Goal: Task Accomplishment & Management: Use online tool/utility

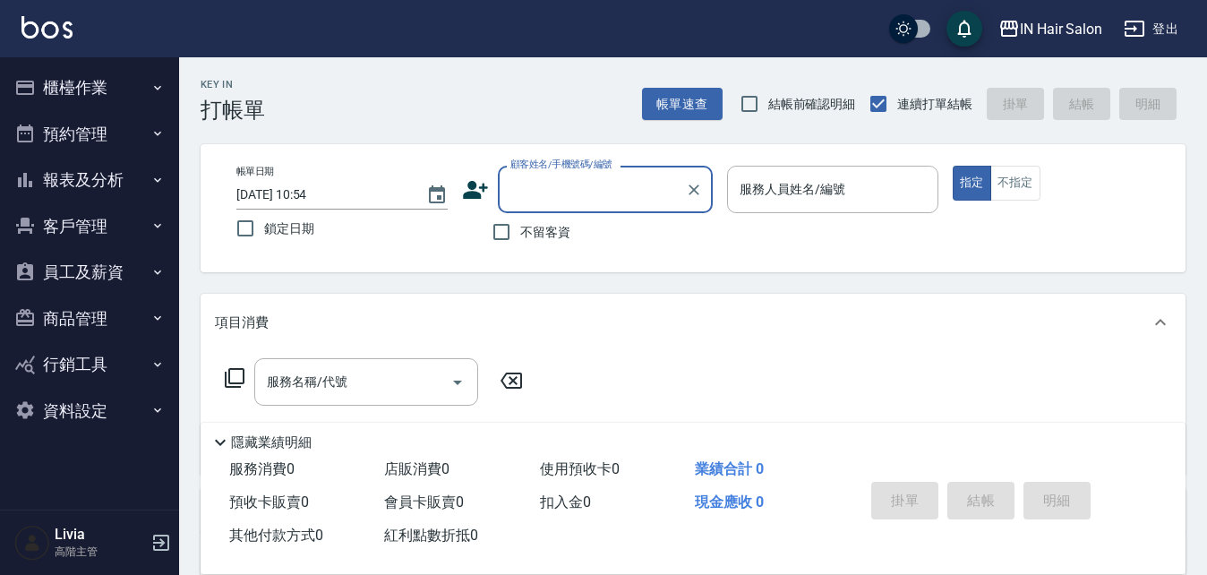
drag, startPoint x: 438, startPoint y: 189, endPoint x: 467, endPoint y: 142, distance: 55.2
click at [441, 188] on icon "Choose date, selected date is 2025-08-17" at bounding box center [437, 194] width 16 height 18
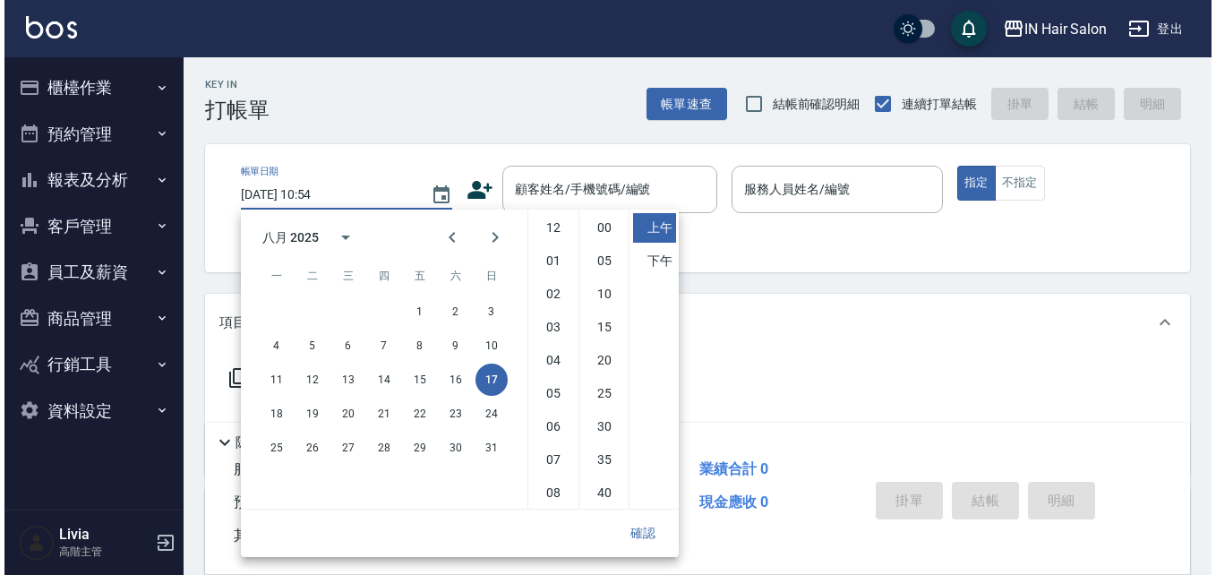
scroll to position [100, 0]
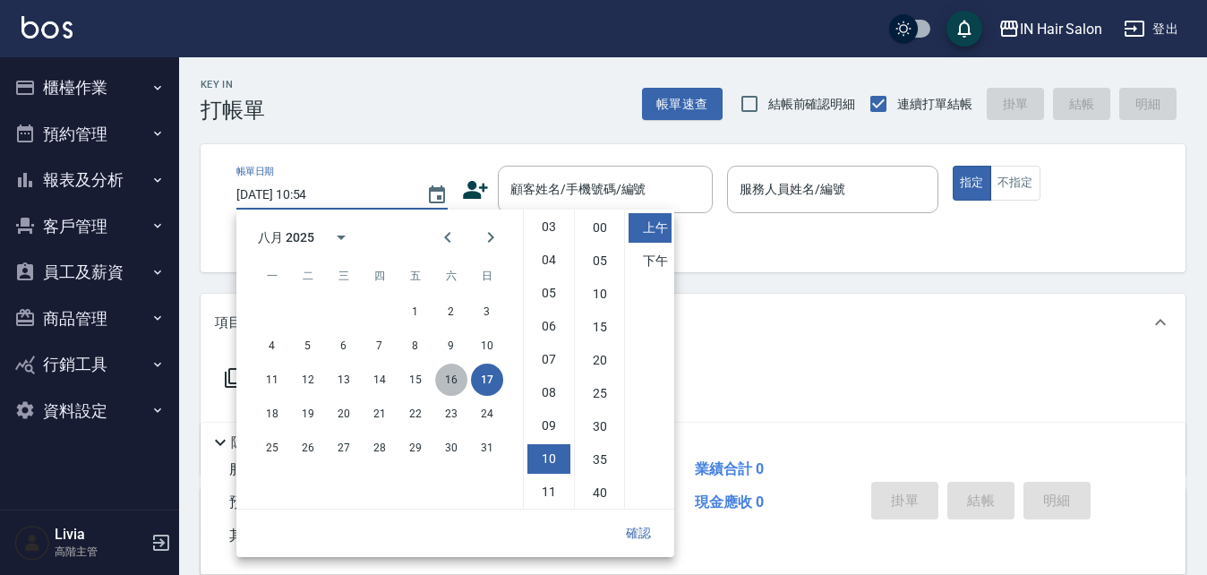
click at [450, 380] on button "16" at bounding box center [451, 380] width 32 height 32
type input "2025/08/16 10:54"
click at [641, 527] on button "確認" at bounding box center [638, 533] width 57 height 33
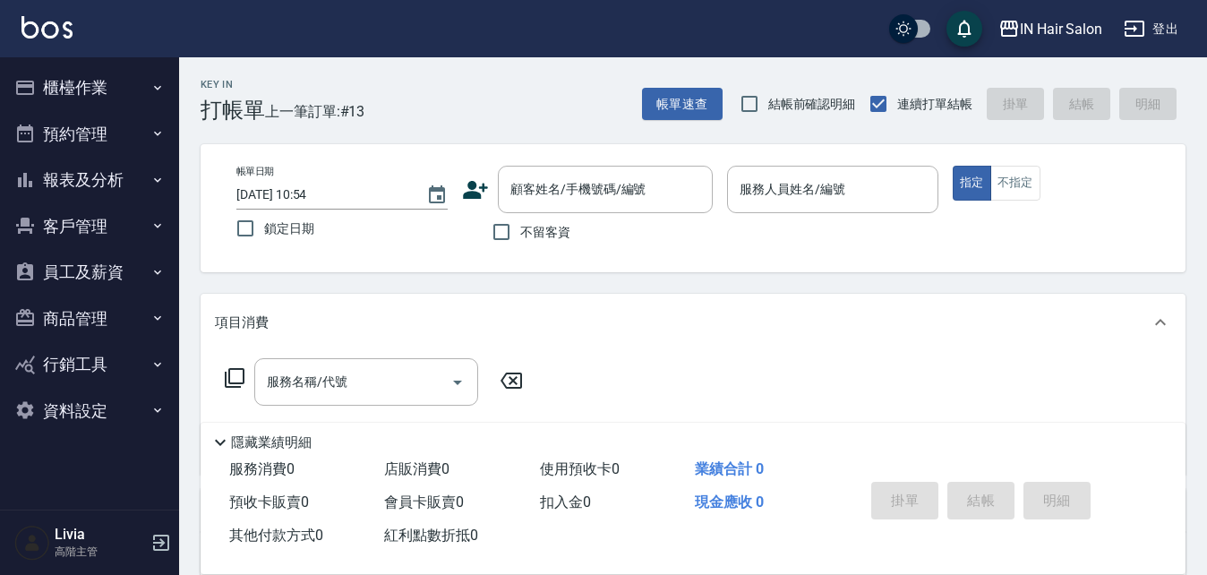
click at [473, 190] on icon at bounding box center [475, 189] width 27 height 27
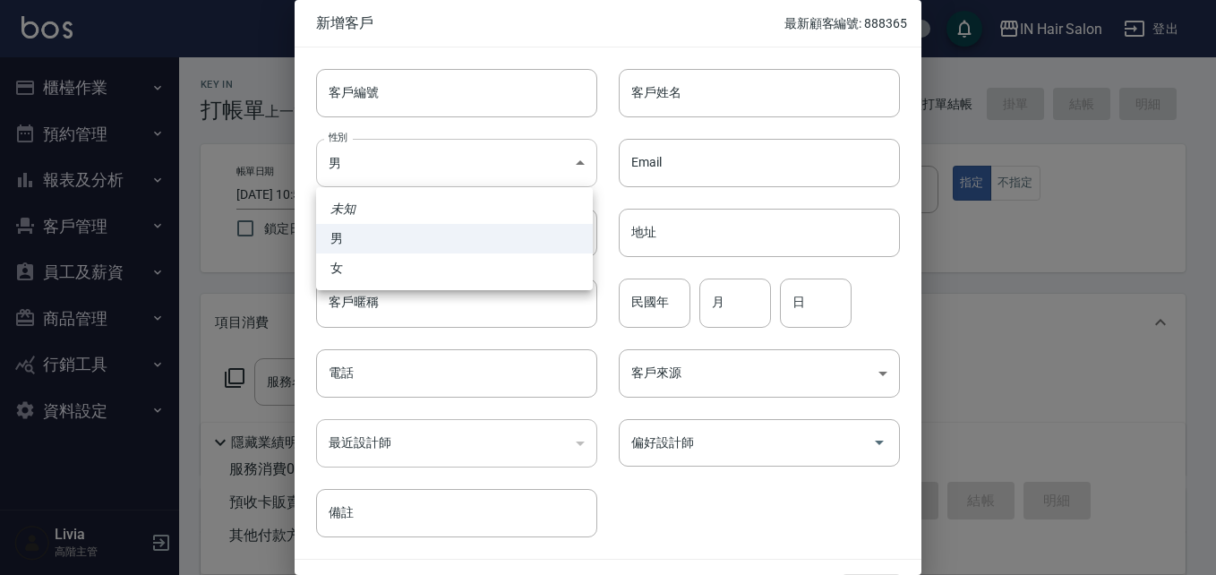
click at [375, 167] on body "IN Hair Salon 登出 櫃檯作業 打帳單 帳單列表 掛單列表 座位開單 營業儀表板 現金收支登錄 高階收支登錄 材料自購登錄 每日結帳 排班表 現場…" at bounding box center [608, 438] width 1216 height 876
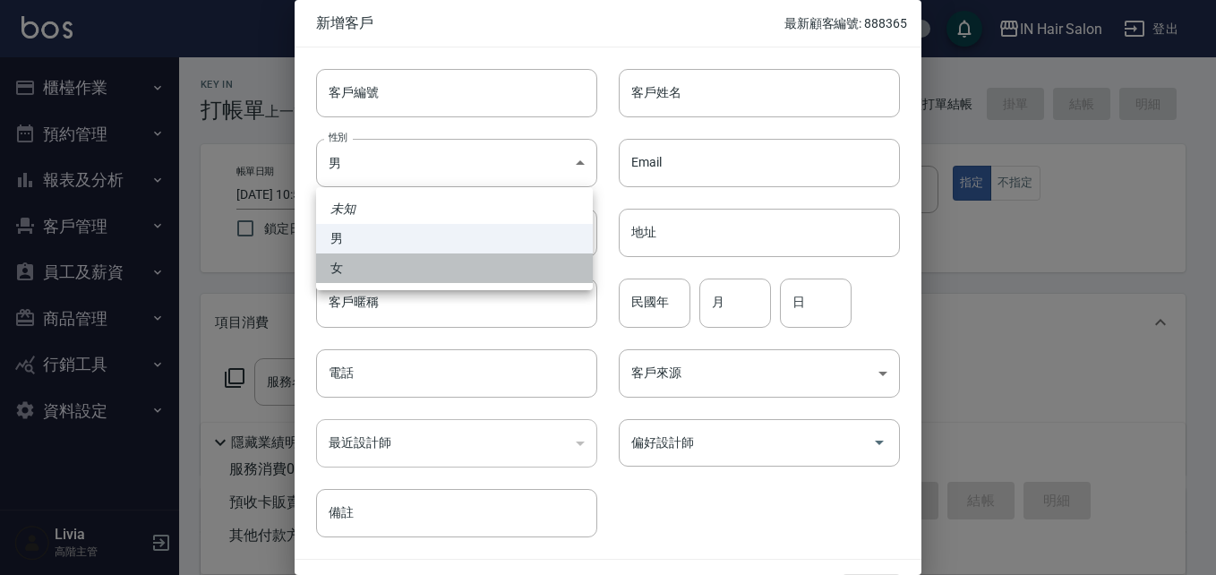
click at [330, 268] on li "女" at bounding box center [454, 268] width 277 height 30
type input "FEMALE"
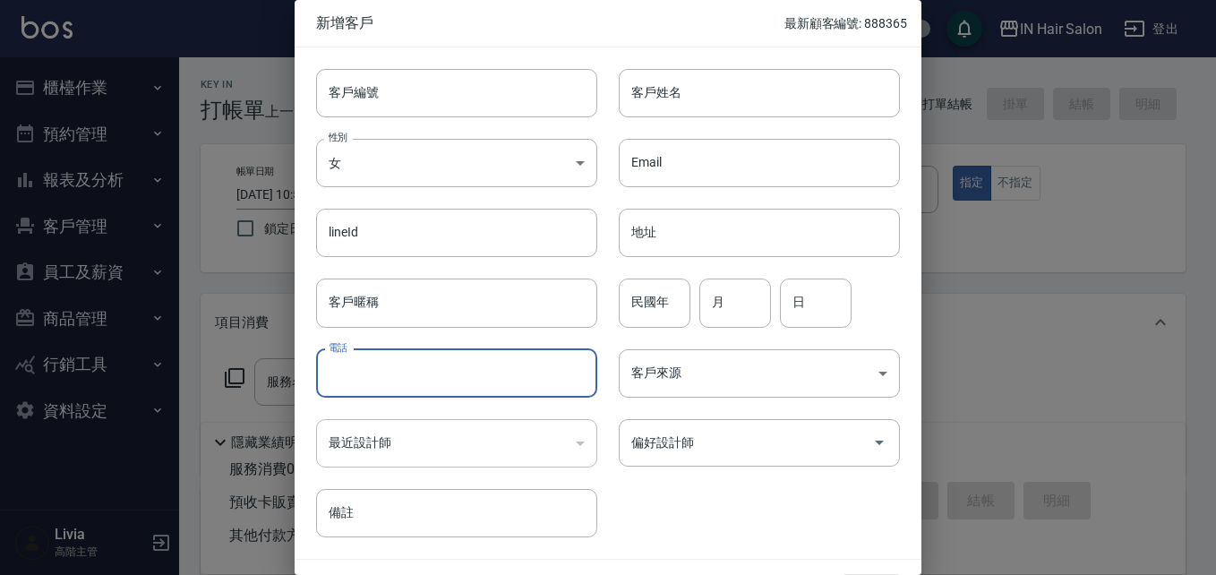
click at [362, 365] on input "電話" at bounding box center [456, 373] width 281 height 48
type input "0976198536"
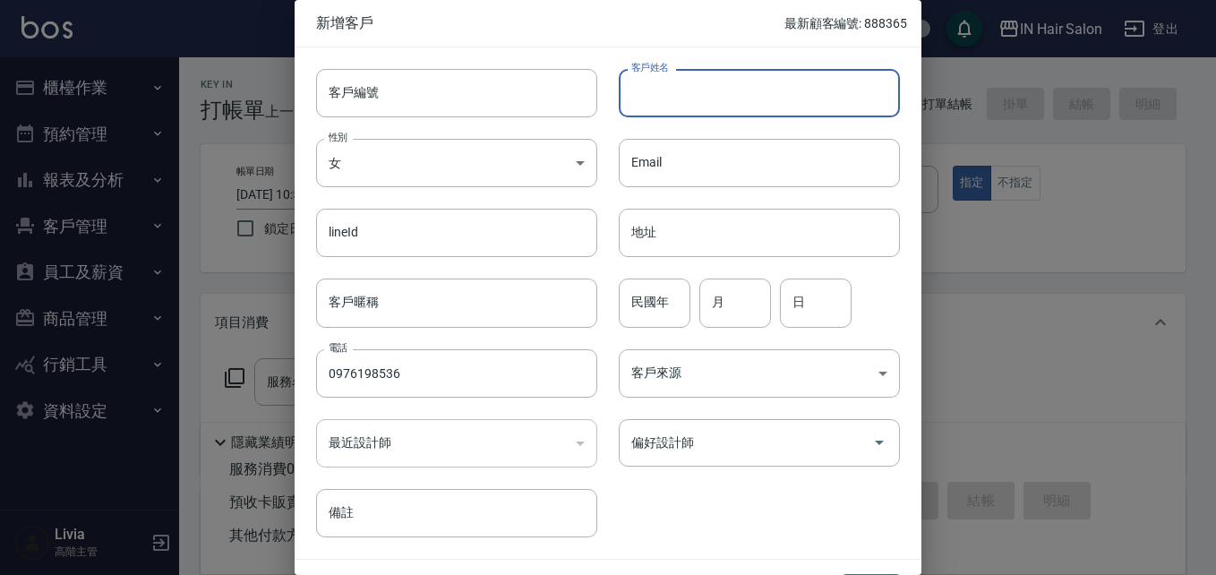
click at [667, 98] on input "客戶姓名" at bounding box center [759, 93] width 281 height 48
type input "吳柏萱"
click at [655, 296] on input "民國年" at bounding box center [655, 302] width 72 height 48
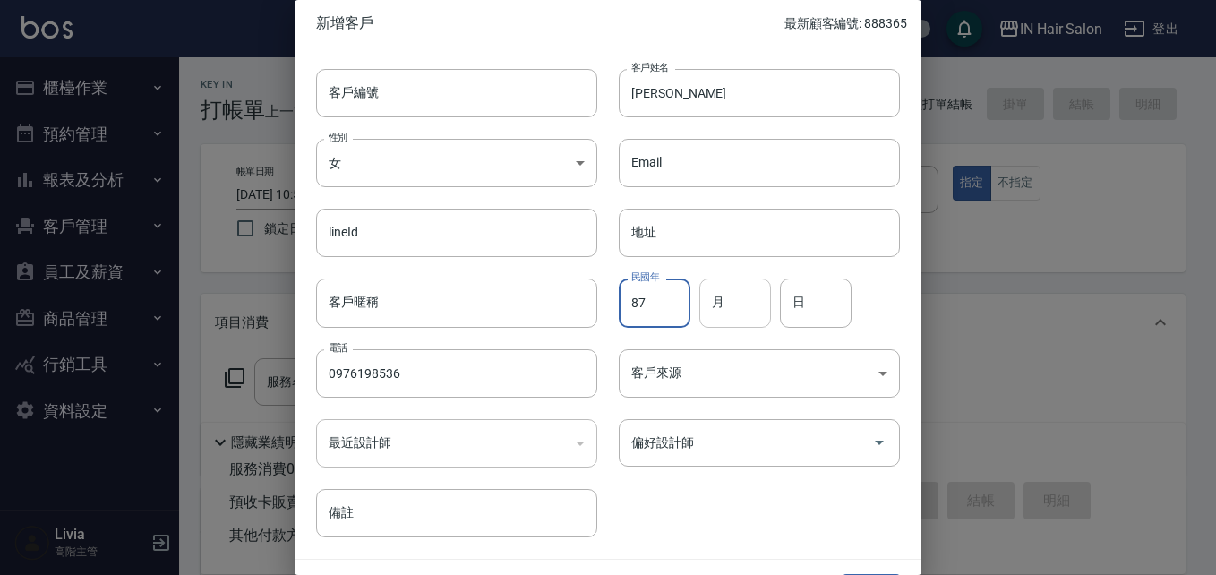
type input "87"
click at [727, 300] on input "月" at bounding box center [735, 302] width 72 height 48
type input "11"
click at [829, 291] on input "日" at bounding box center [816, 302] width 72 height 48
type input "04"
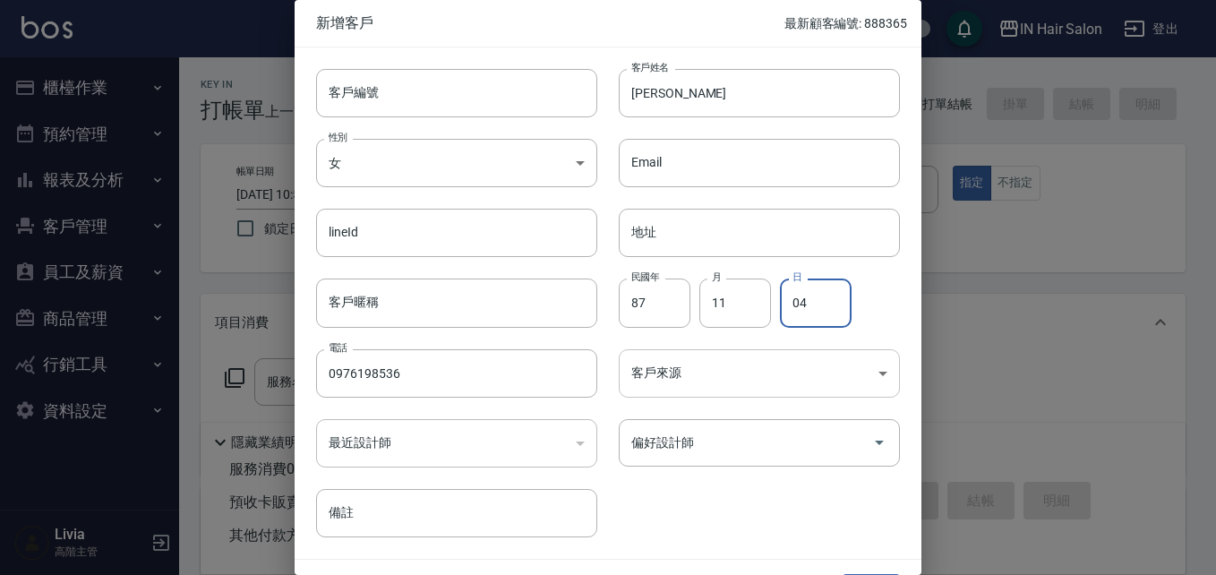
click at [660, 363] on body "IN Hair Salon 登出 櫃檯作業 打帳單 帳單列表 掛單列表 座位開單 營業儀表板 現金收支登錄 高階收支登錄 材料自購登錄 每日結帳 排班表 現場…" at bounding box center [608, 438] width 1216 height 876
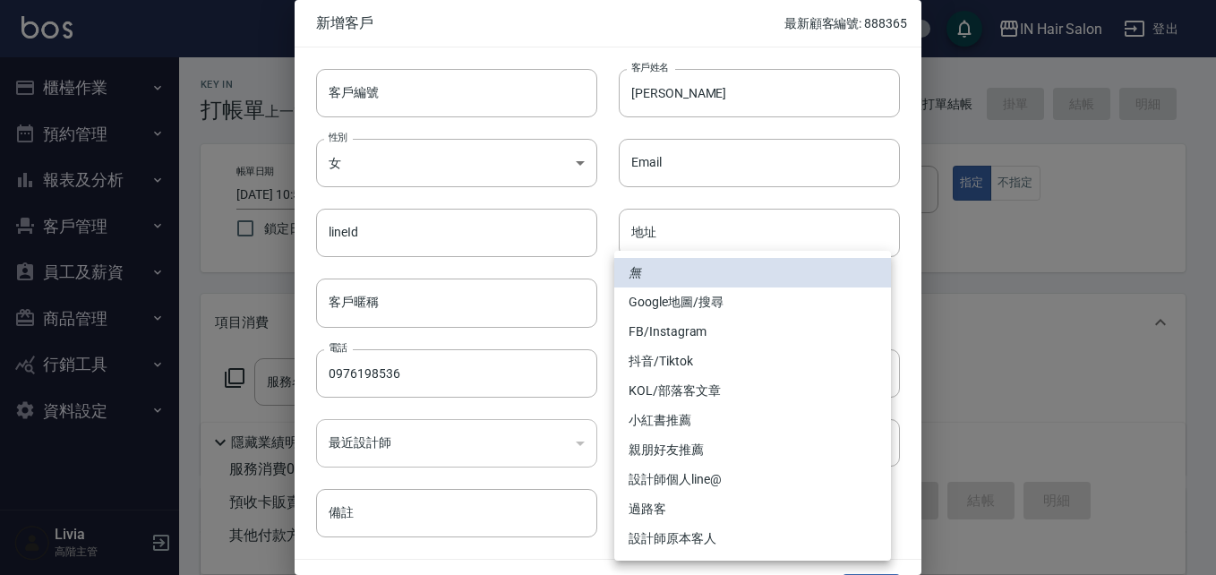
click at [673, 447] on li "親朋好友推薦" at bounding box center [752, 450] width 277 height 30
type input "親朋好友推薦"
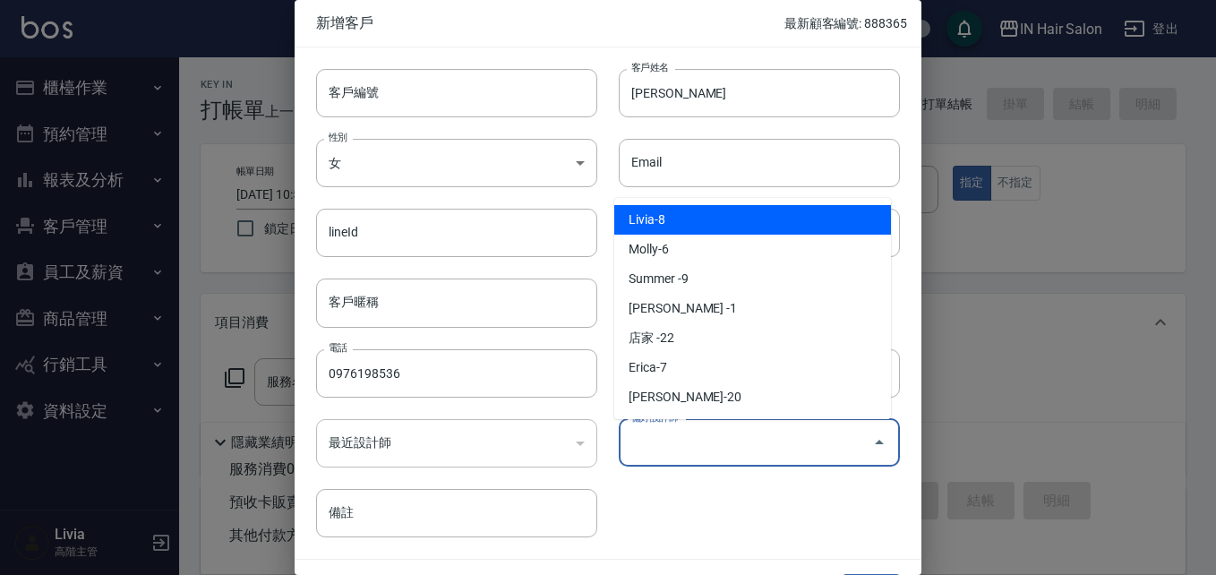
click at [681, 450] on input "偏好設計師" at bounding box center [746, 442] width 238 height 31
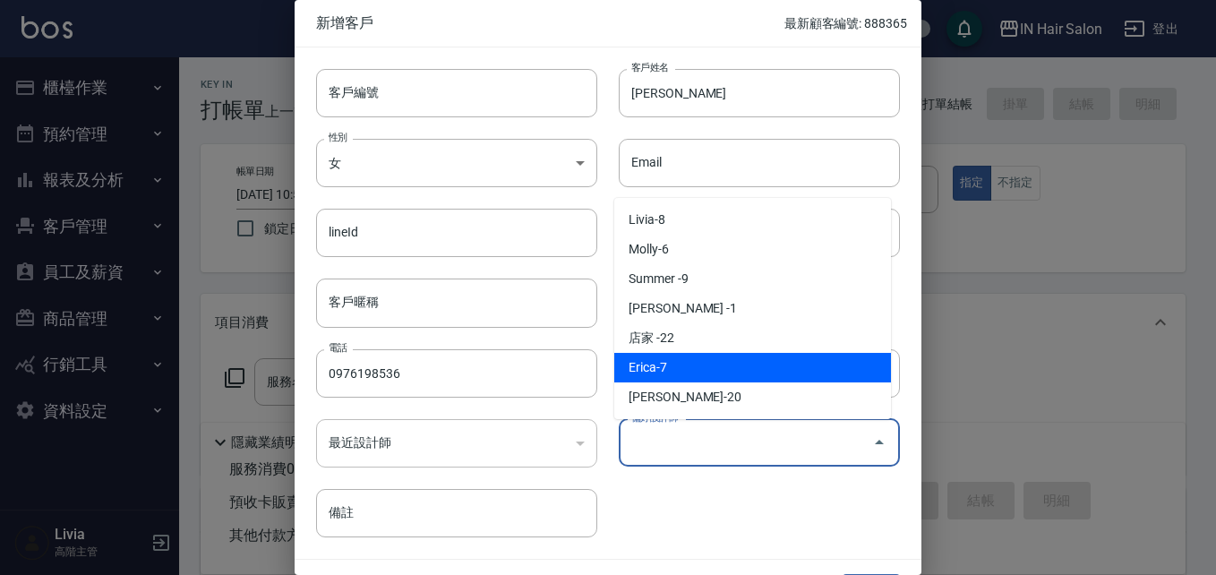
click at [666, 367] on li "Erica-7" at bounding box center [752, 368] width 277 height 30
type input "Erica"
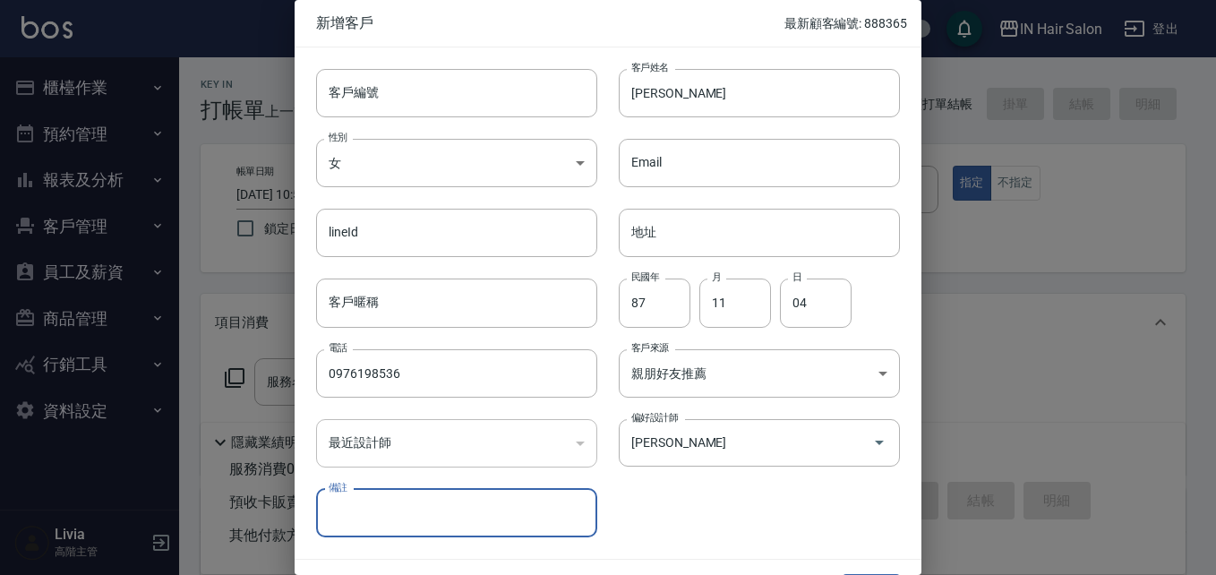
drag, startPoint x: 673, startPoint y: 486, endPoint x: 685, endPoint y: 479, distance: 14.4
click at [673, 486] on div "客戶編號 客戶編號 客戶姓名 吳柏萱 客戶姓名 性別 女 FEMALE 性別 Email Email lineId lineId 地址 地址 客戶暱稱 客戶暱…" at bounding box center [597, 292] width 605 height 490
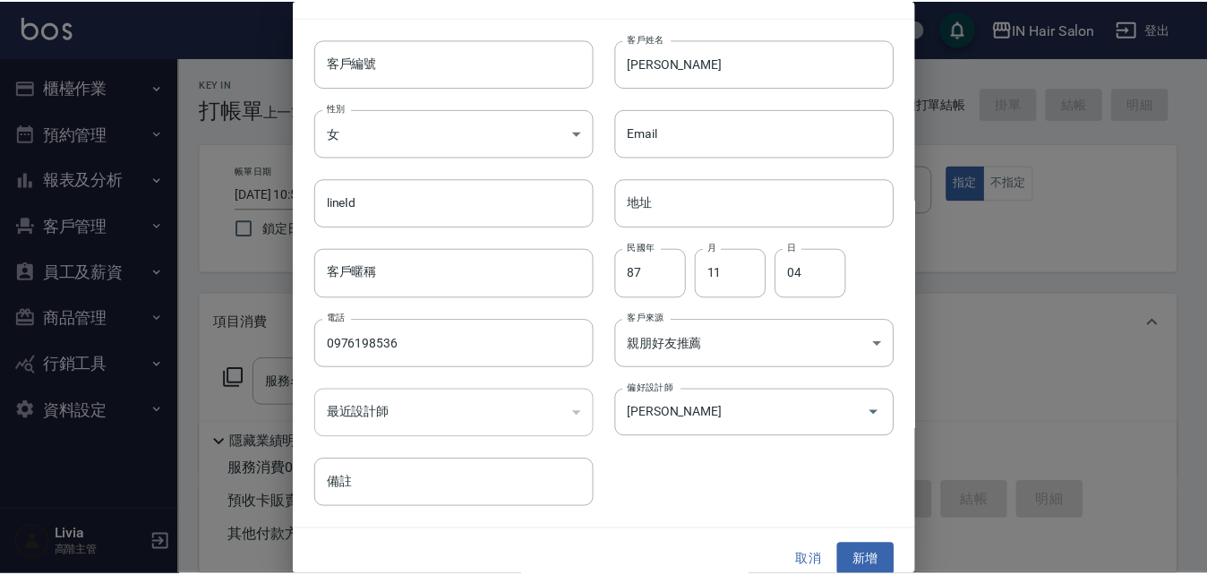
scroll to position [46, 0]
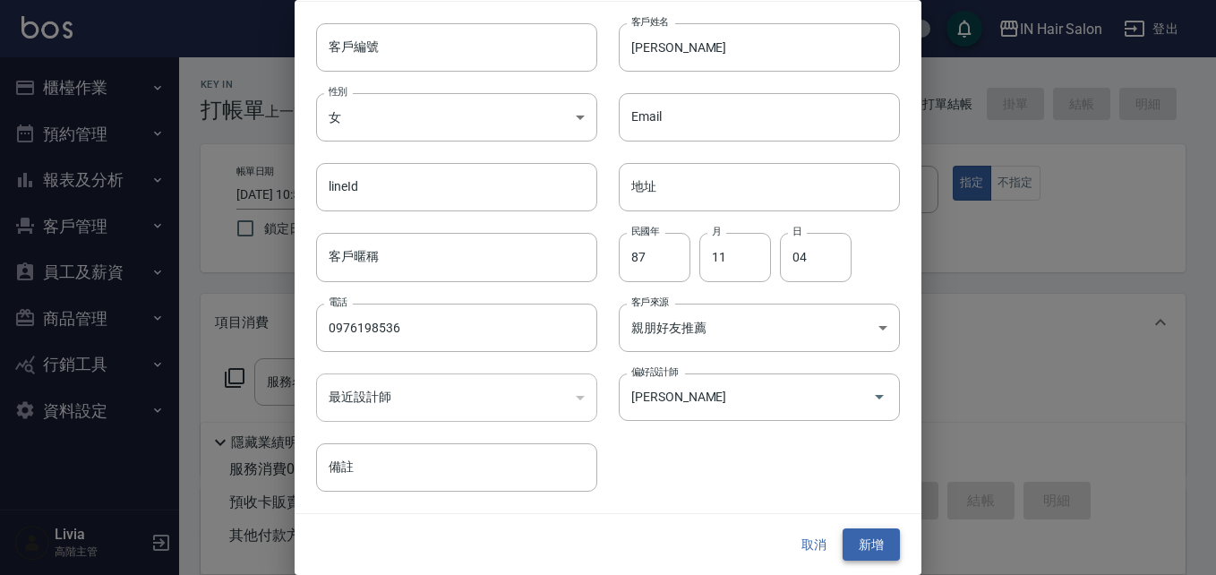
click at [863, 542] on button "新增" at bounding box center [871, 544] width 57 height 33
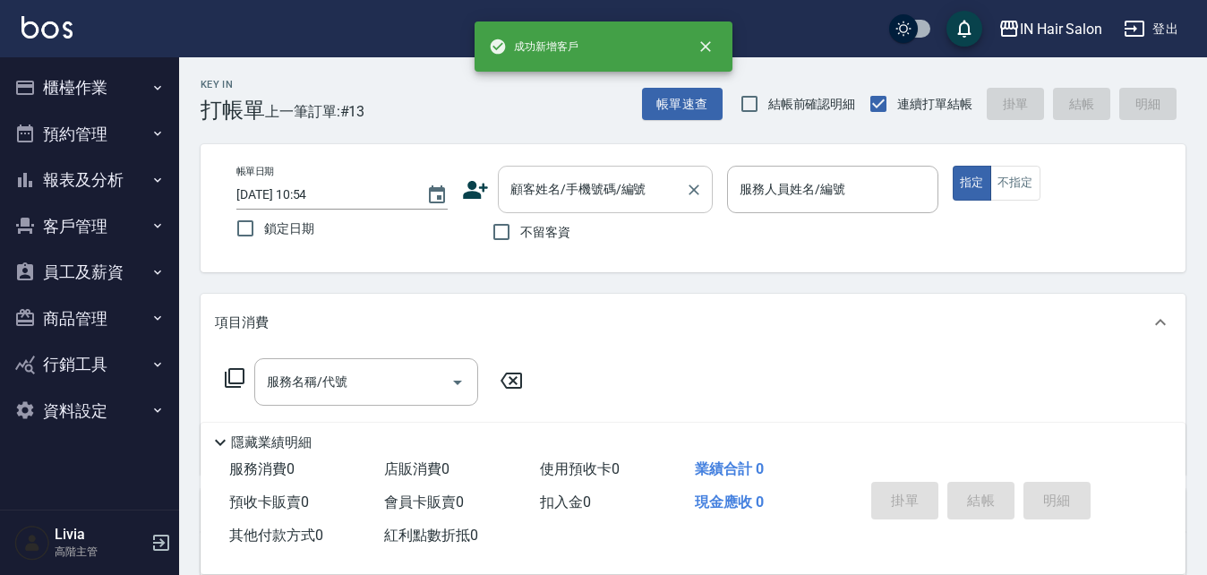
click at [604, 192] on input "顧客姓名/手機號碼/編號" at bounding box center [592, 189] width 172 height 31
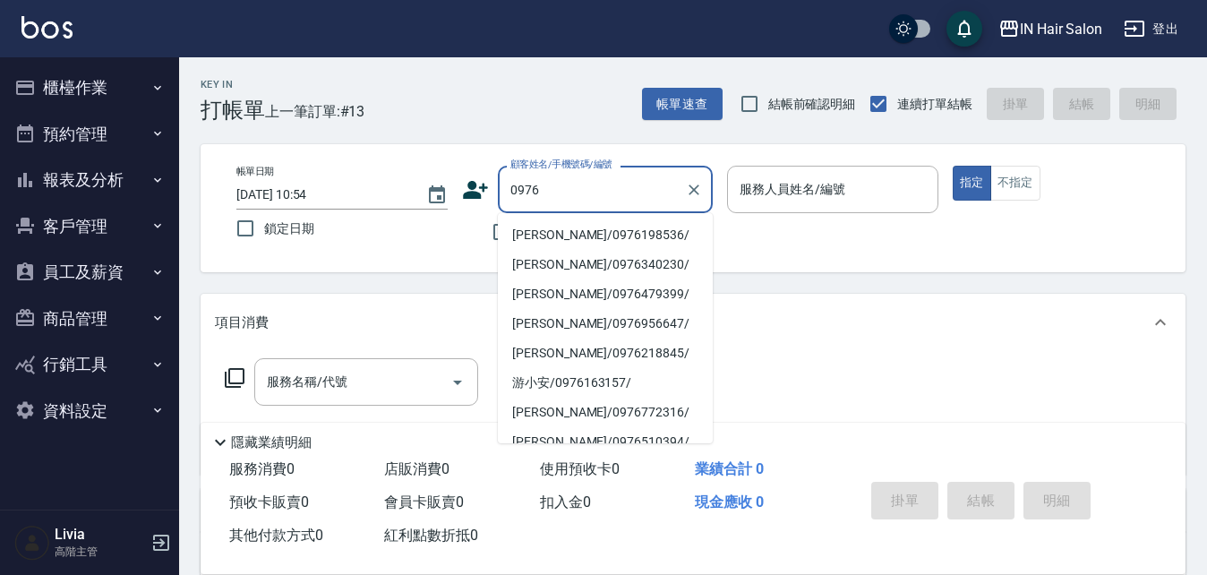
click at [539, 234] on li "吳柏萱/0976198536/" at bounding box center [605, 235] width 215 height 30
type input "吳柏萱/0976198536/"
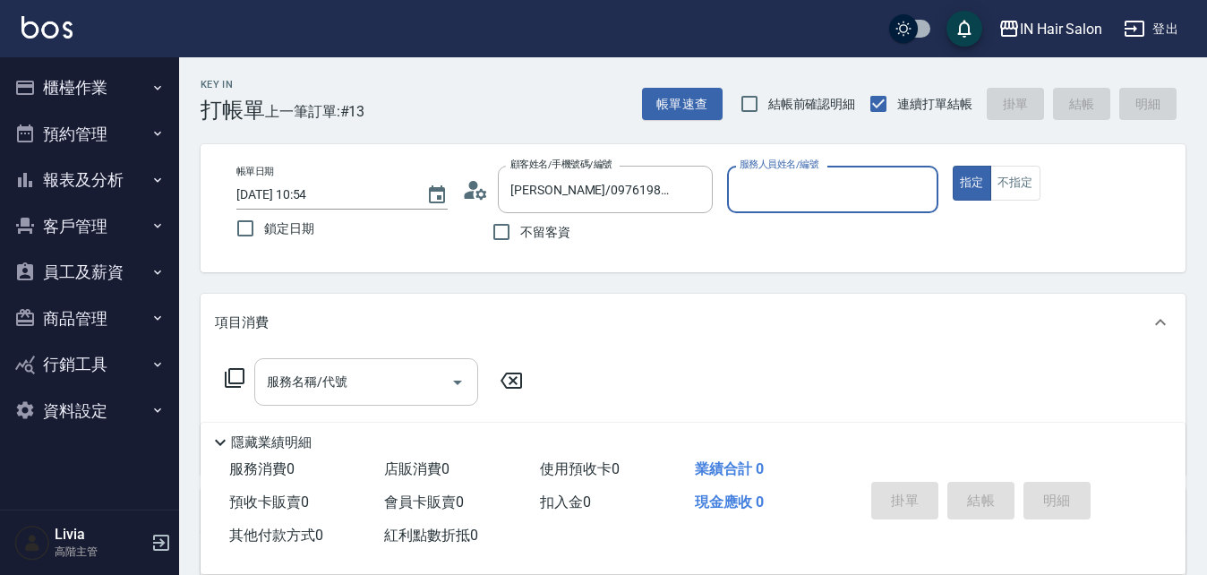
type input "7號設計師Erica-7"
click at [237, 373] on icon at bounding box center [234, 377] width 21 height 21
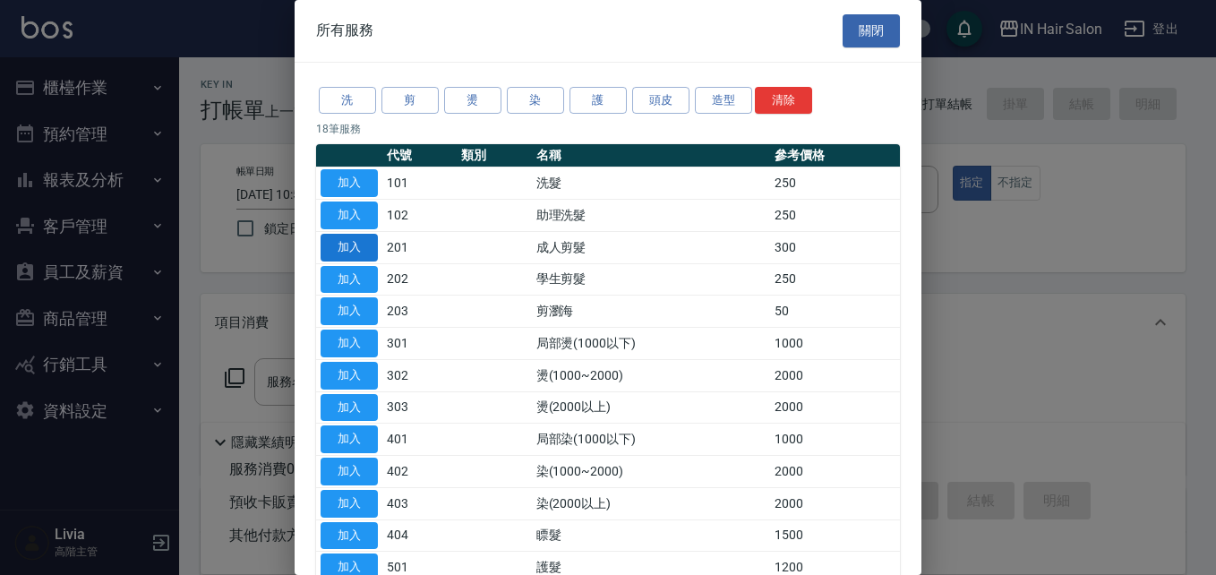
click at [365, 242] on button "加入" at bounding box center [349, 248] width 57 height 28
type input "成人剪髮(201)"
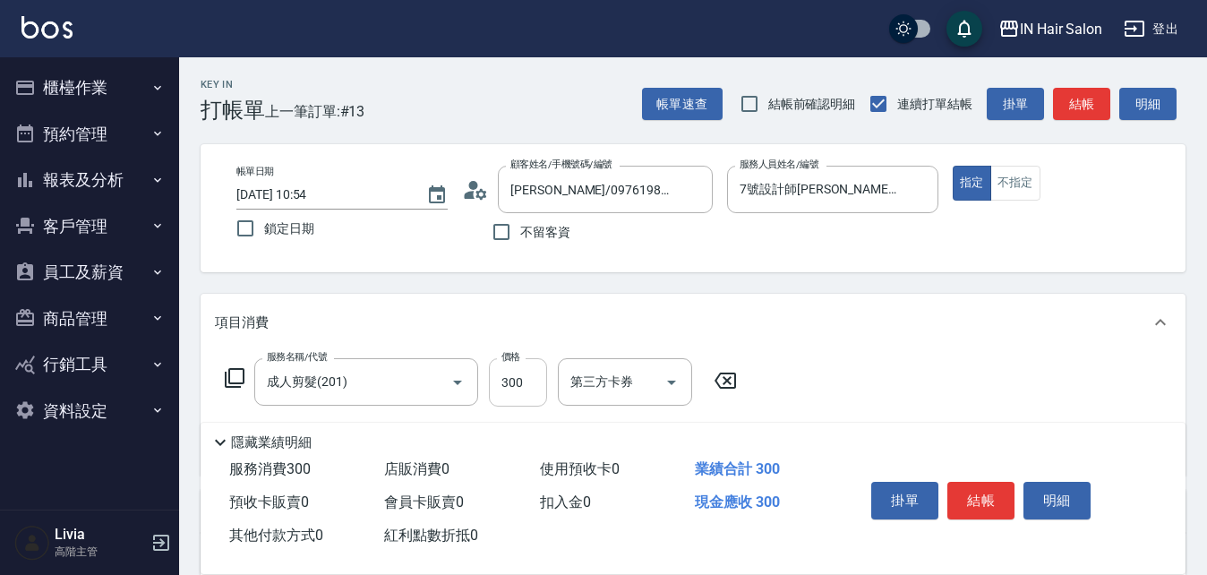
click at [521, 378] on input "300" at bounding box center [518, 382] width 58 height 48
type input "400"
click at [883, 389] on div "服務名稱/代號 成人剪髮(201) 服務名稱/代號 價格 400 價格 第三方卡券 第三方卡券" at bounding box center [693, 413] width 985 height 124
click at [979, 495] on button "結帳" at bounding box center [980, 501] width 67 height 38
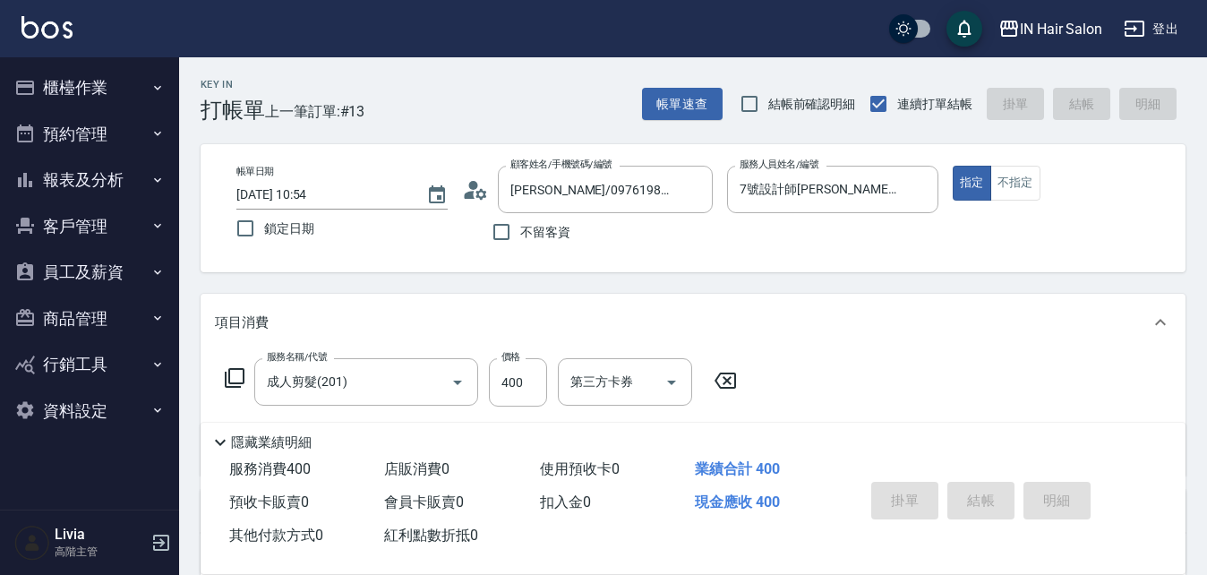
type input "2025/08/17 11:07"
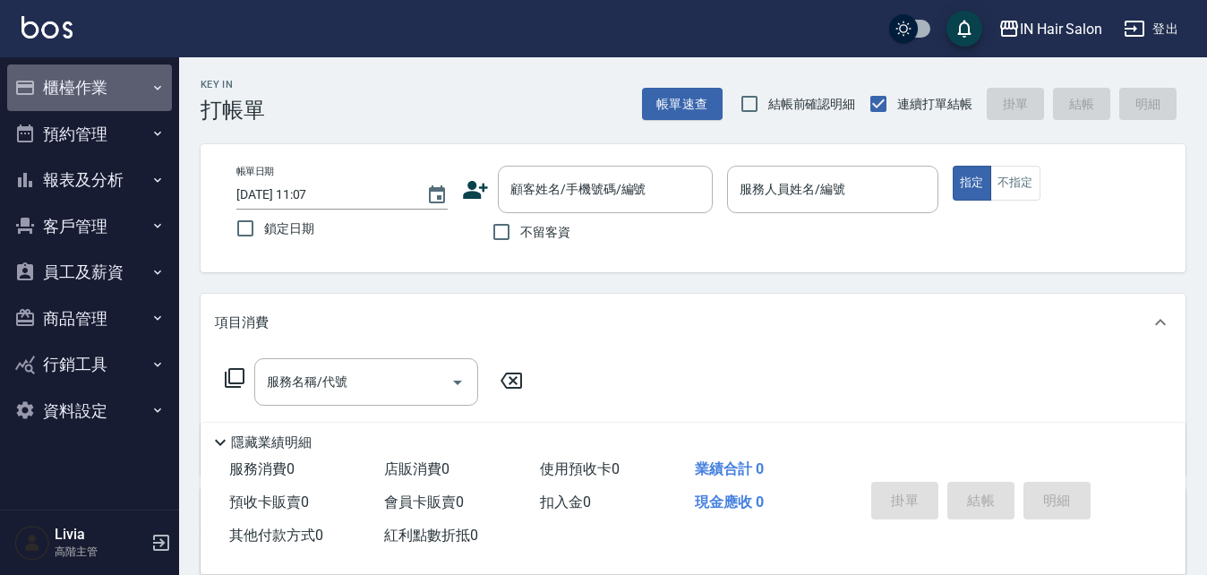
click at [77, 81] on button "櫃檯作業" at bounding box center [89, 87] width 165 height 47
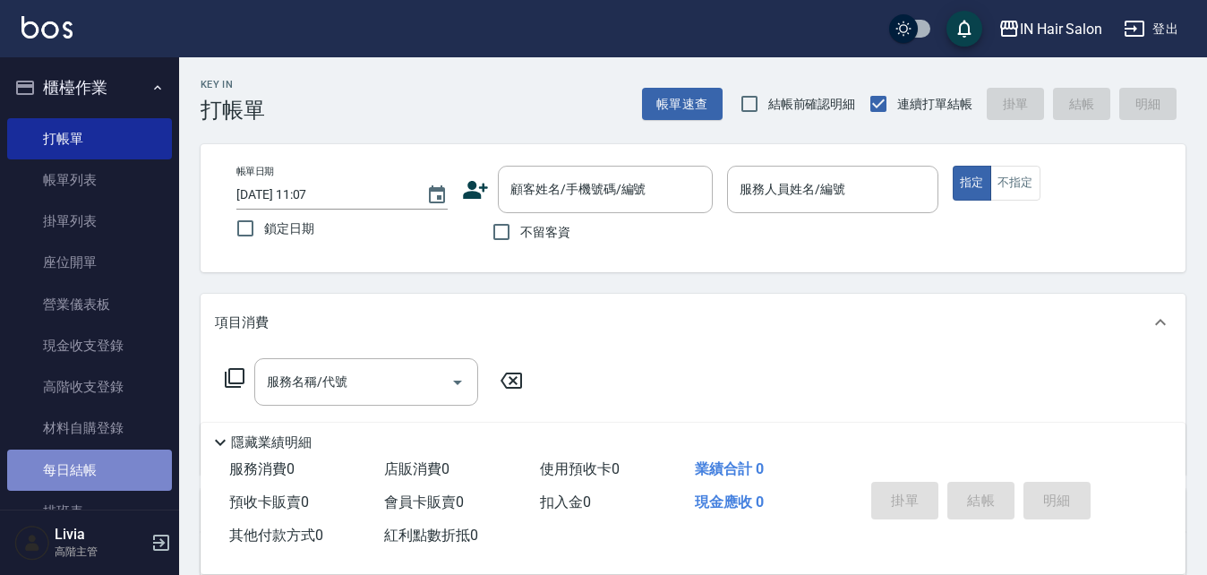
click at [106, 463] on link "每日結帳" at bounding box center [89, 470] width 165 height 41
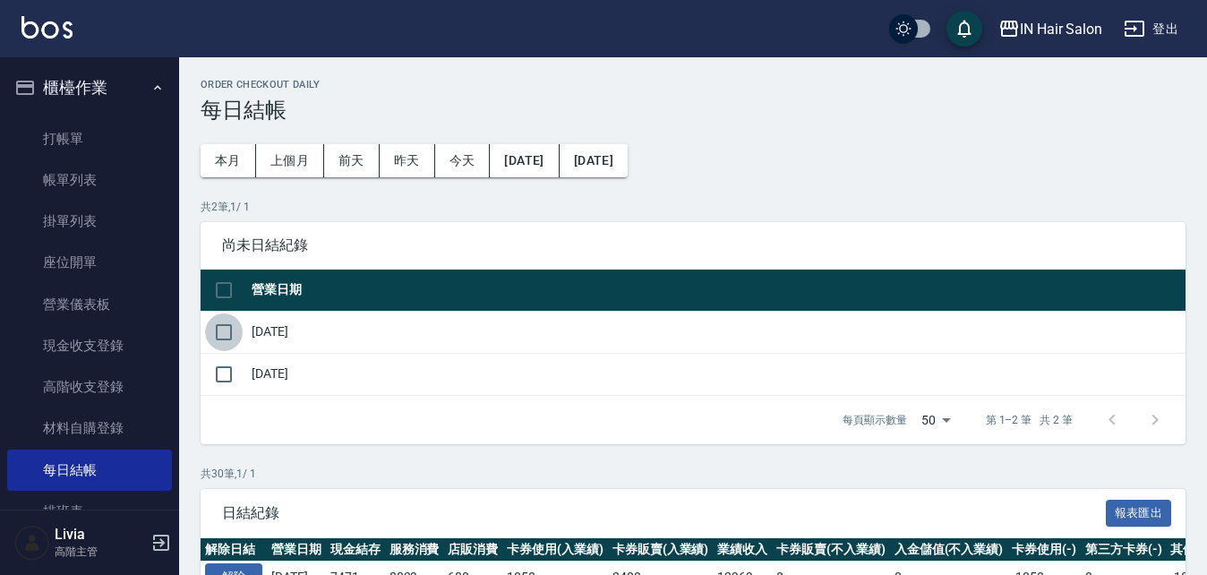
click at [223, 330] on input "checkbox" at bounding box center [224, 332] width 38 height 38
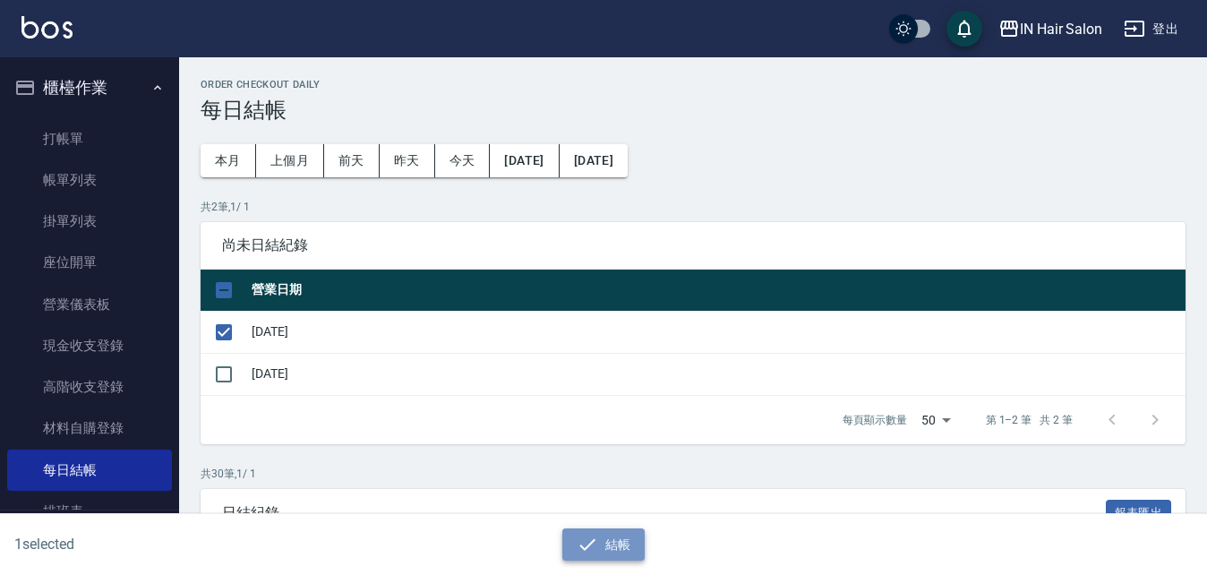
click at [618, 542] on button "結帳" at bounding box center [603, 544] width 83 height 33
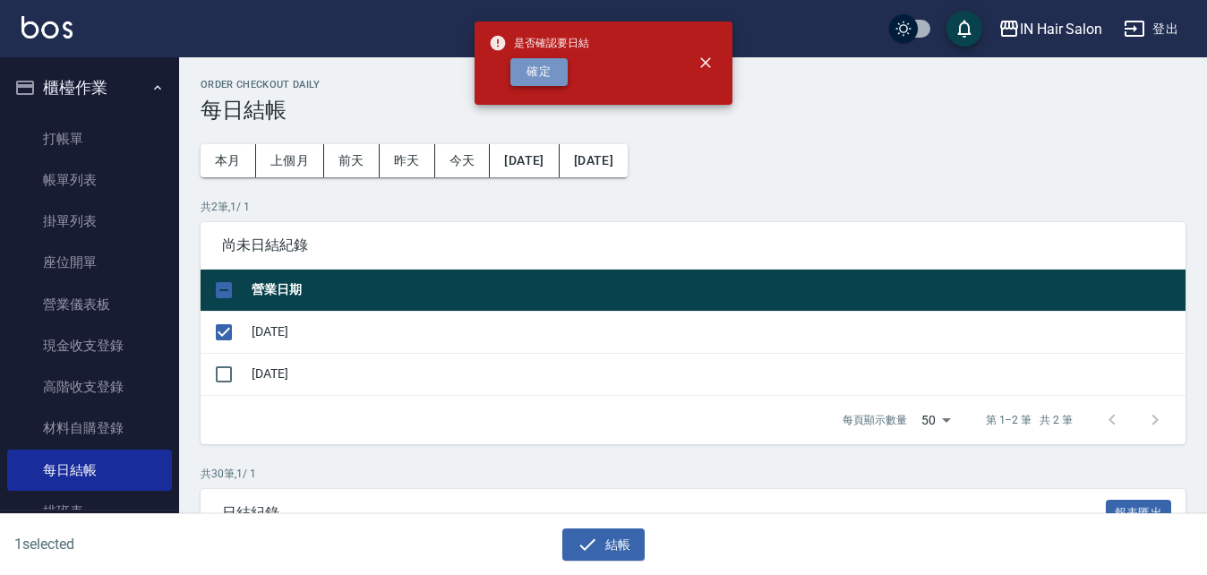
click at [542, 73] on button "確定" at bounding box center [538, 72] width 57 height 28
checkbox input "false"
